Goal: Task Accomplishment & Management: Manage account settings

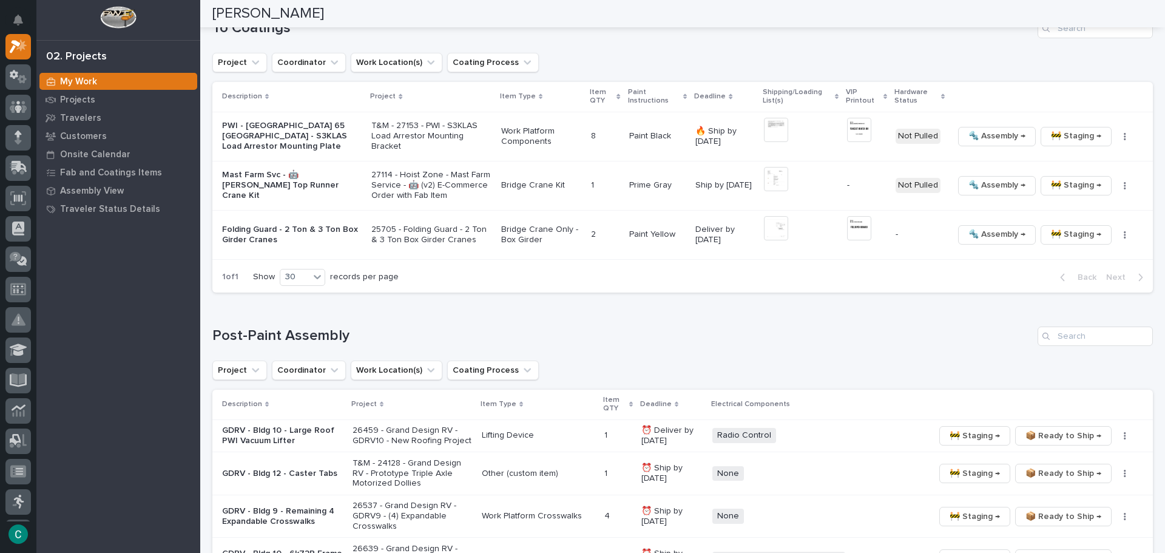
scroll to position [838, 0]
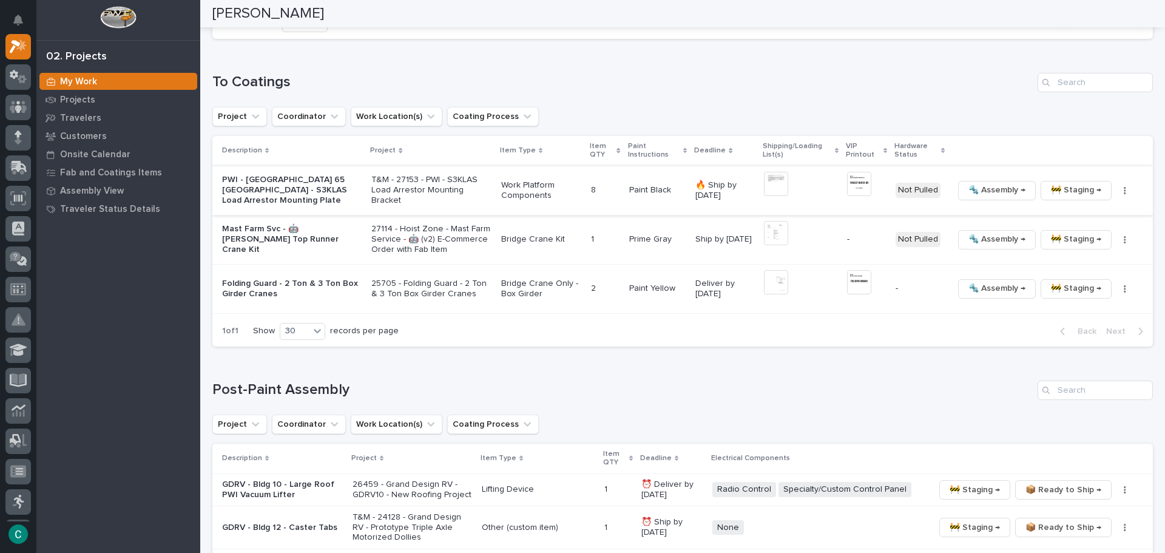
click at [1063, 185] on span "🚧 Staging →" at bounding box center [1076, 190] width 50 height 15
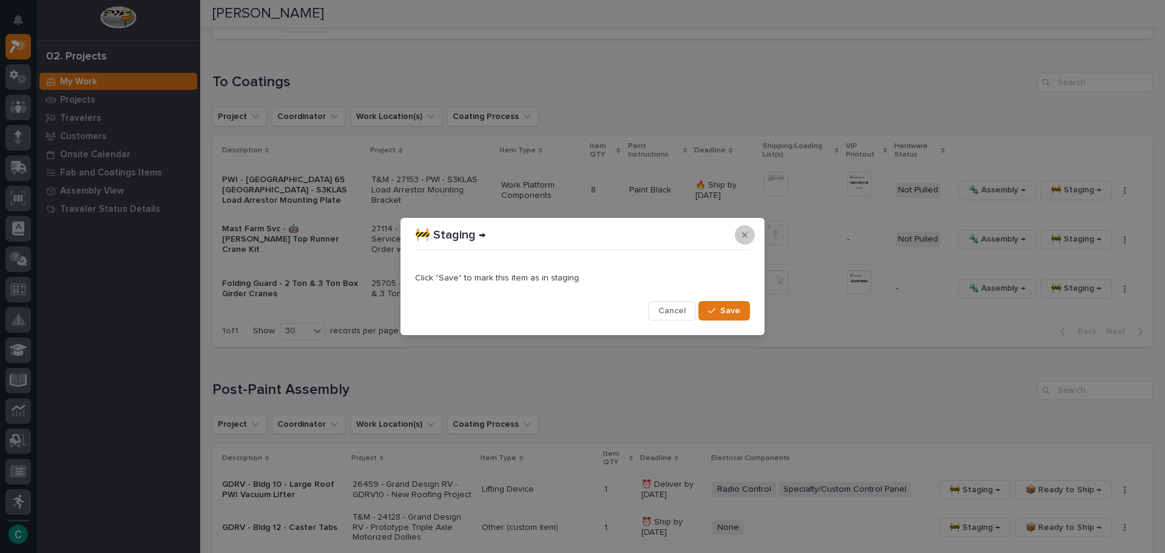
click at [748, 234] on button "button" at bounding box center [745, 234] width 20 height 19
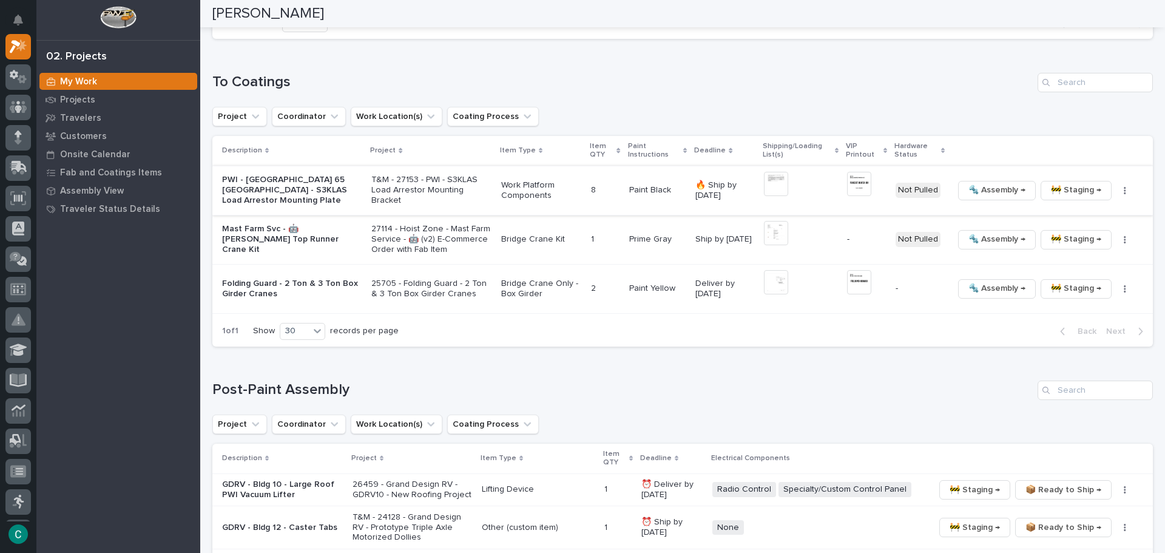
click at [855, 188] on img at bounding box center [859, 184] width 24 height 24
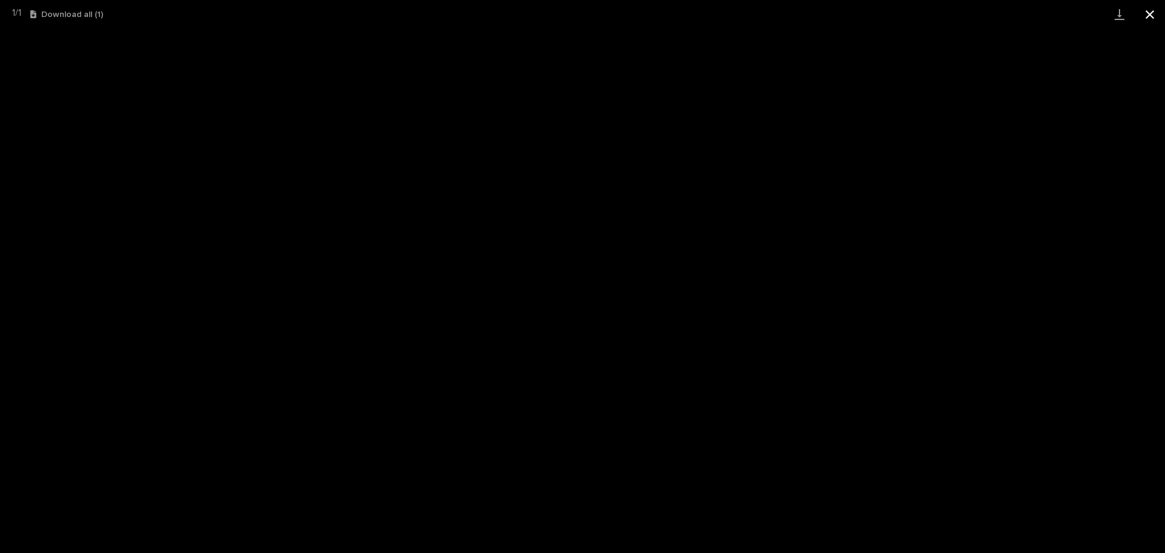
click at [1150, 12] on button "Close gallery" at bounding box center [1150, 14] width 30 height 29
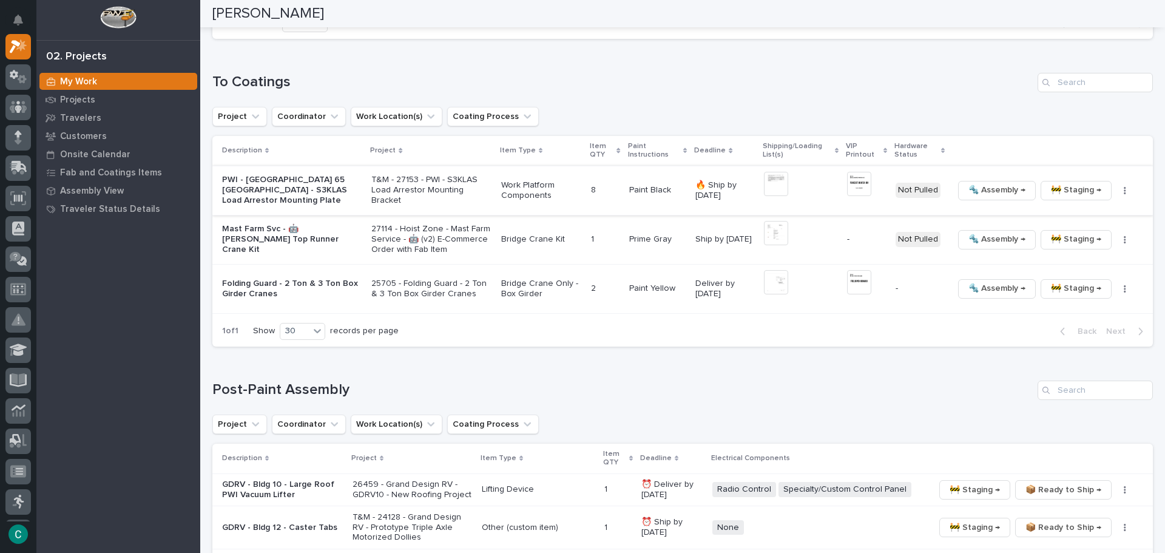
click at [1056, 189] on span "🚧 Staging →" at bounding box center [1076, 190] width 50 height 15
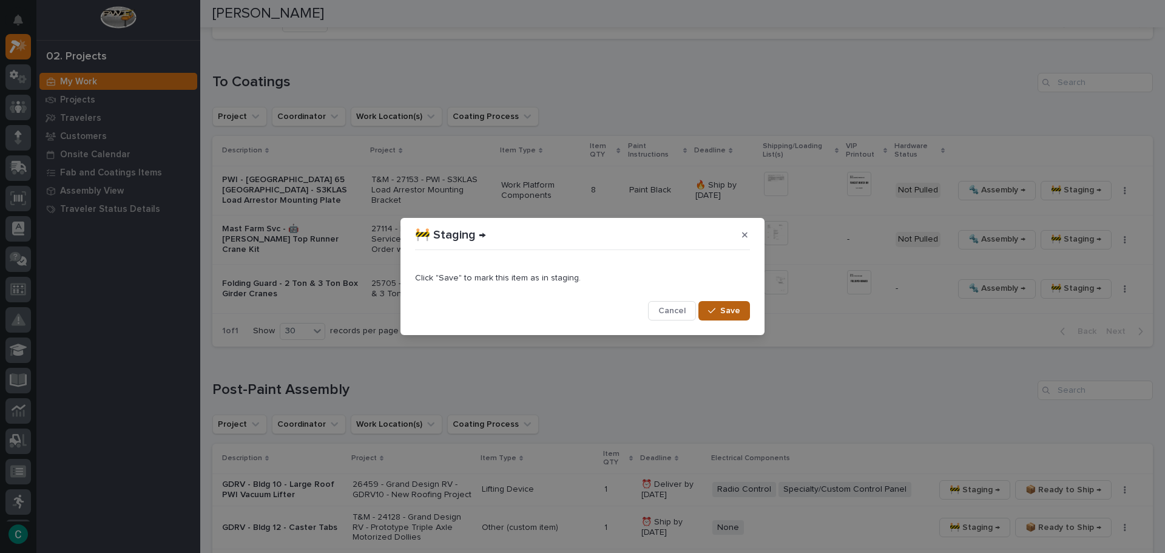
click at [735, 317] on button "Save" at bounding box center [724, 310] width 52 height 19
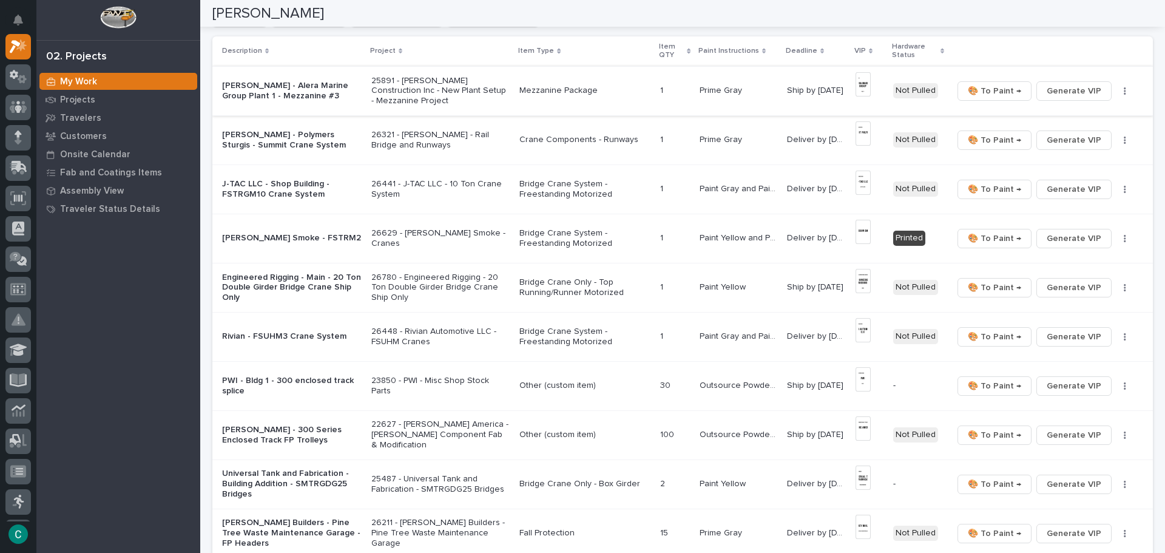
scroll to position [0, 0]
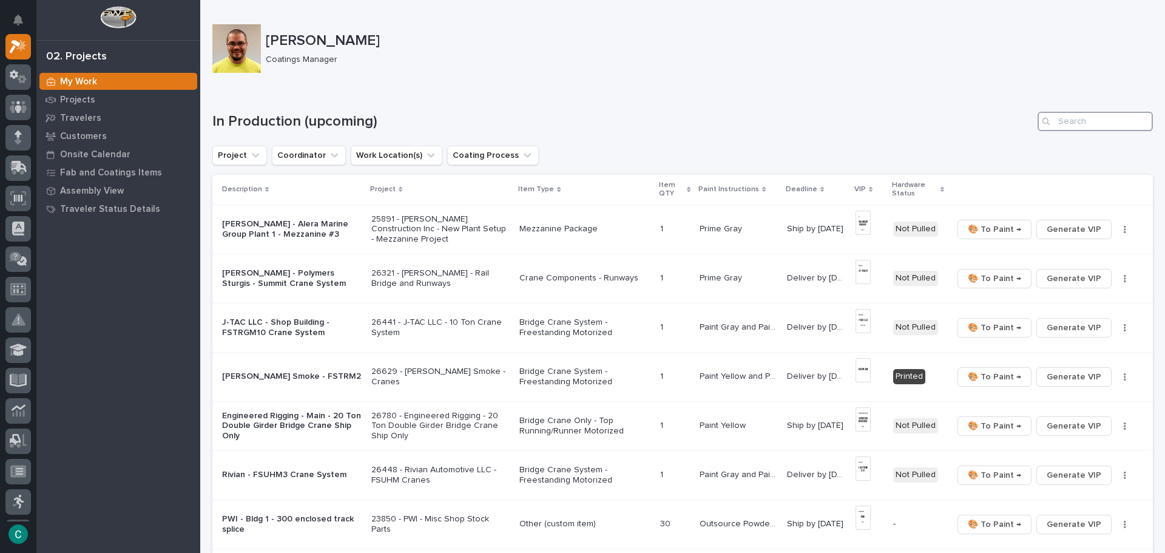
click at [1052, 121] on input "Search" at bounding box center [1095, 121] width 115 height 19
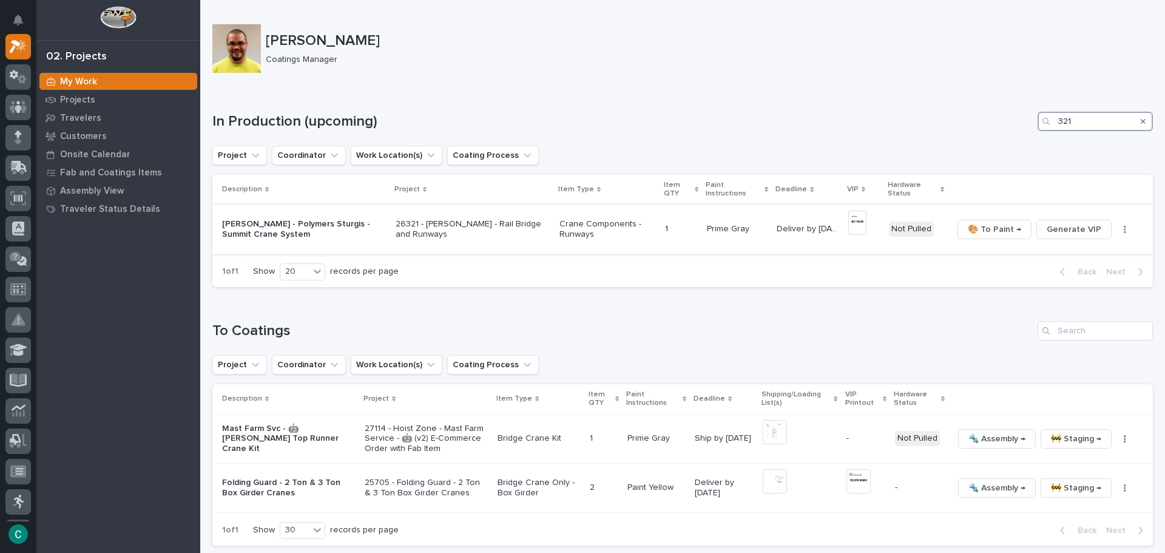
type input "321"
click at [848, 225] on img at bounding box center [857, 223] width 18 height 24
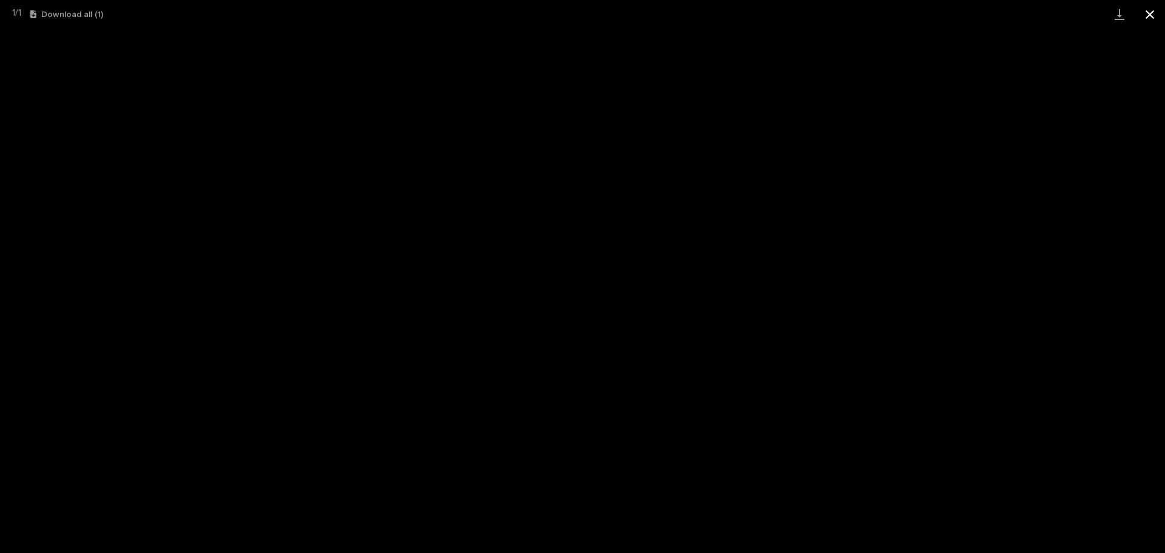
click at [1147, 15] on button "Close gallery" at bounding box center [1150, 14] width 30 height 29
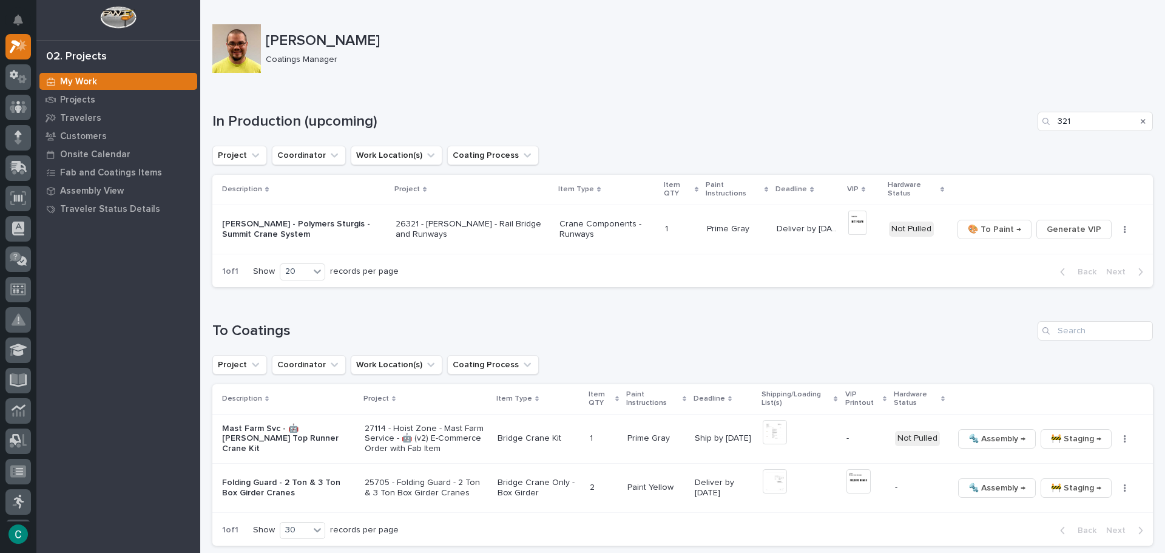
click at [90, 81] on p "My Work" at bounding box center [78, 81] width 37 height 11
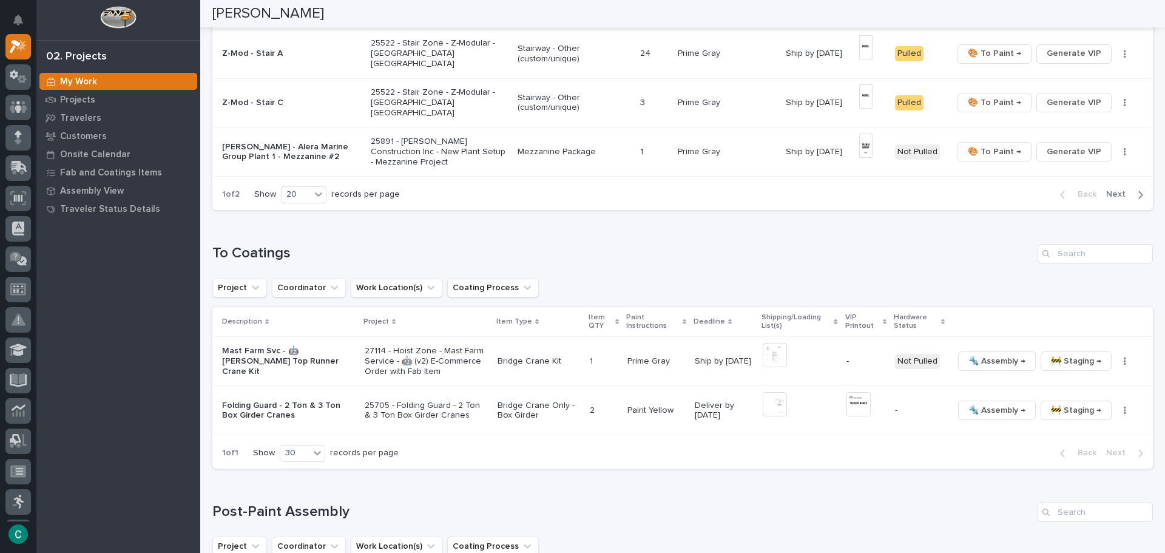
scroll to position [1032, 0]
